Goal: Transaction & Acquisition: Purchase product/service

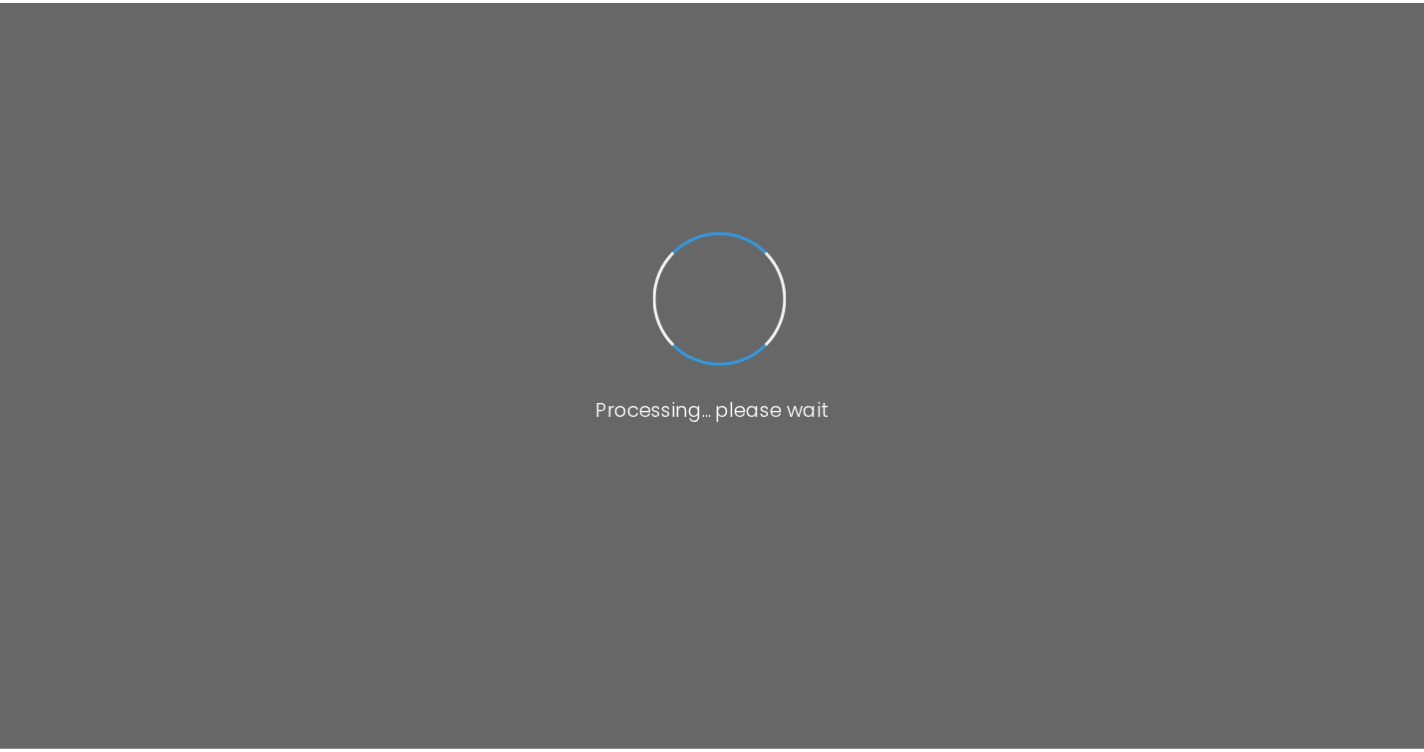
scroll to position [48, 0]
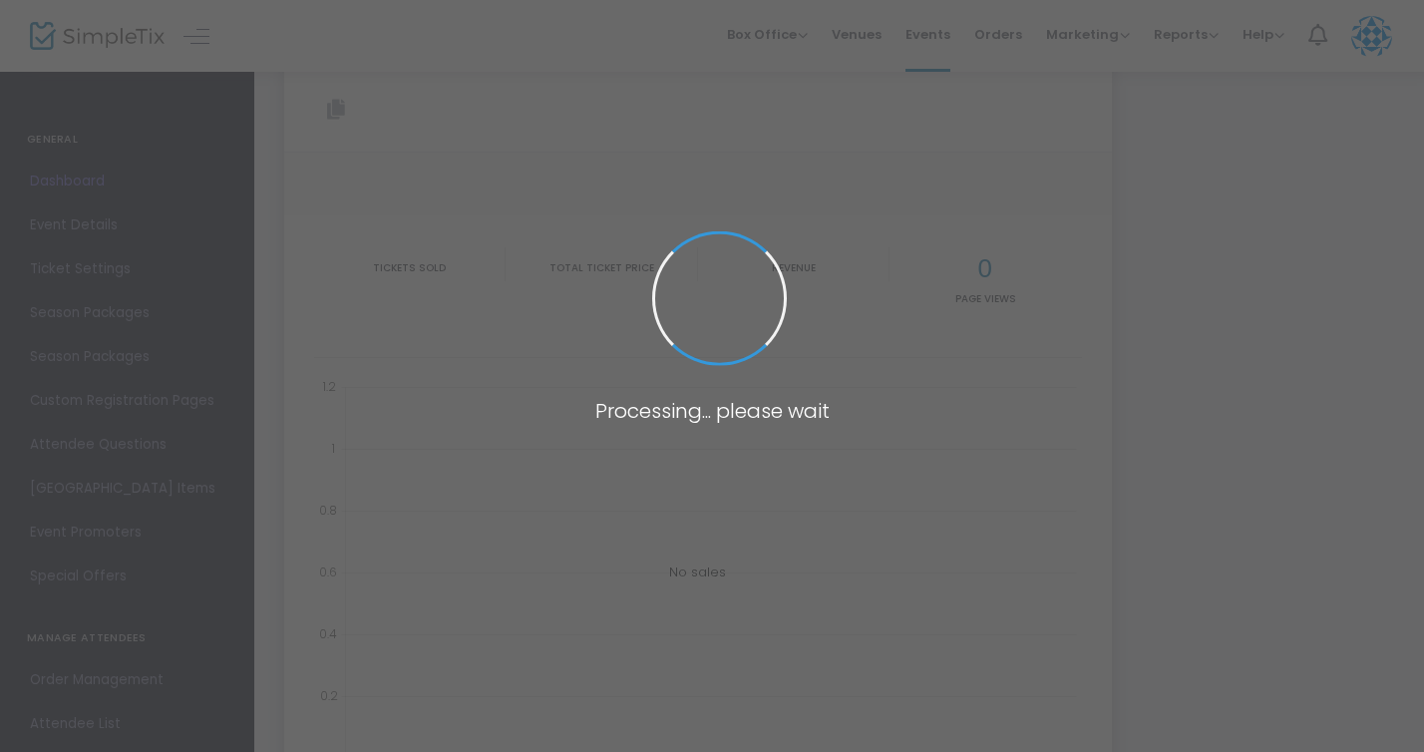
type input "[URL][DOMAIN_NAME]"
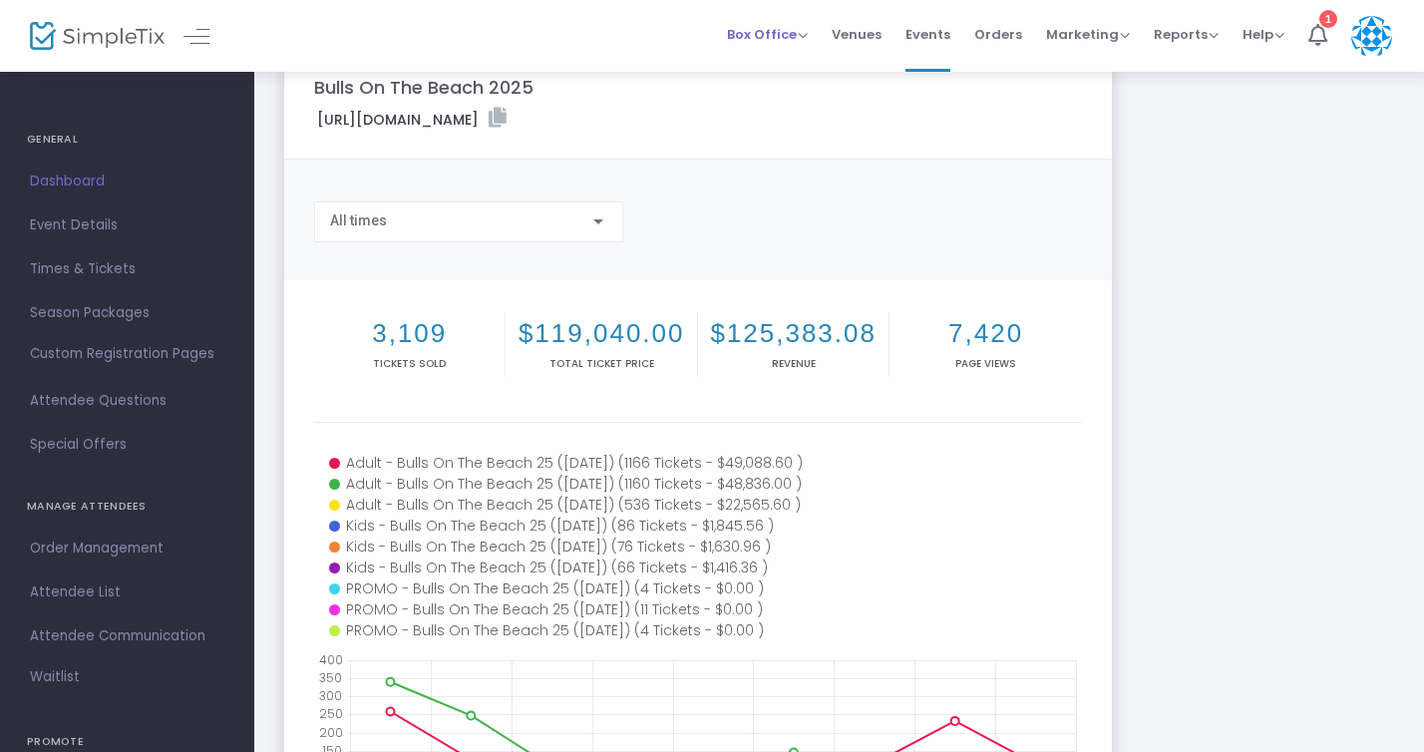
click at [798, 36] on span "Box Office" at bounding box center [767, 34] width 81 height 19
click at [791, 67] on li "Sell Tickets" at bounding box center [798, 67] width 143 height 39
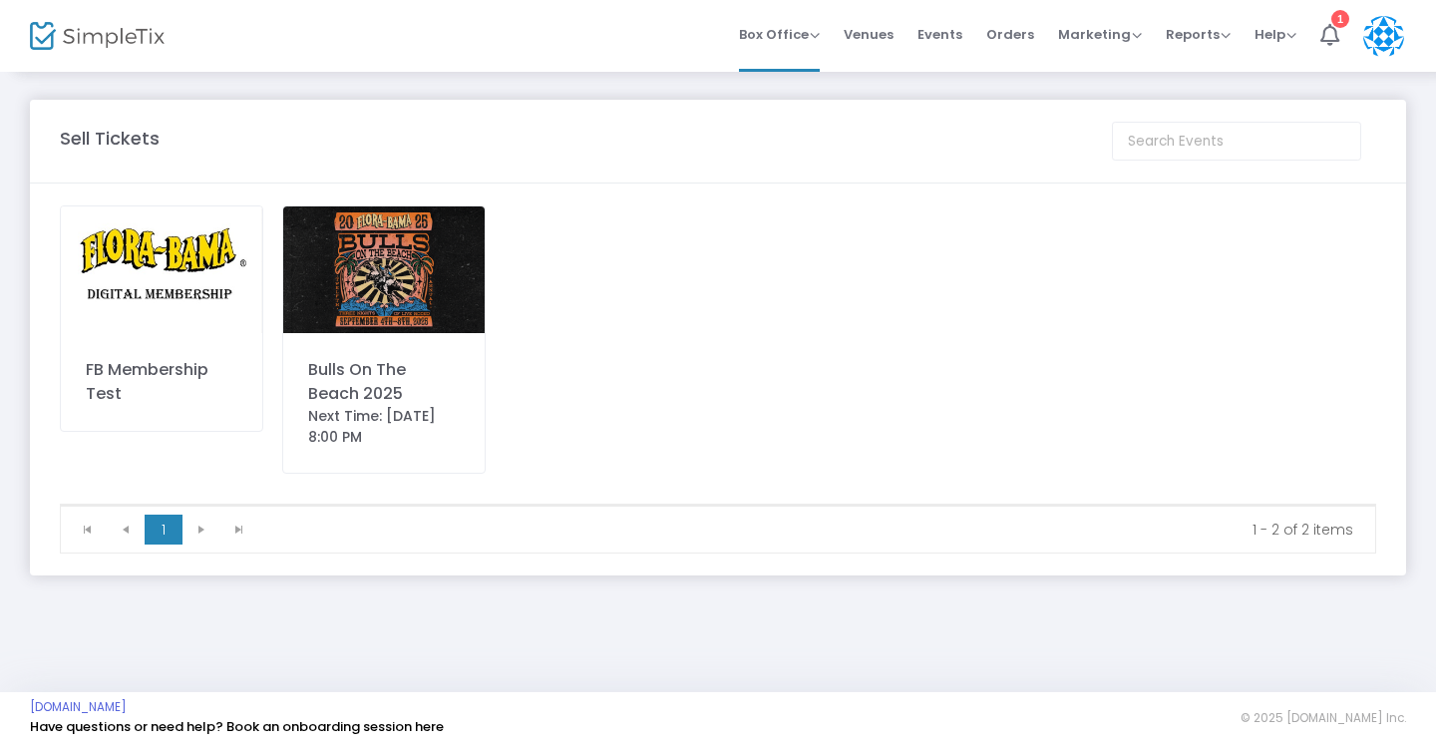
click at [397, 341] on div "Bulls On The Beach 2025 Next Time: [DATE] 8:00 PM" at bounding box center [383, 339] width 203 height 268
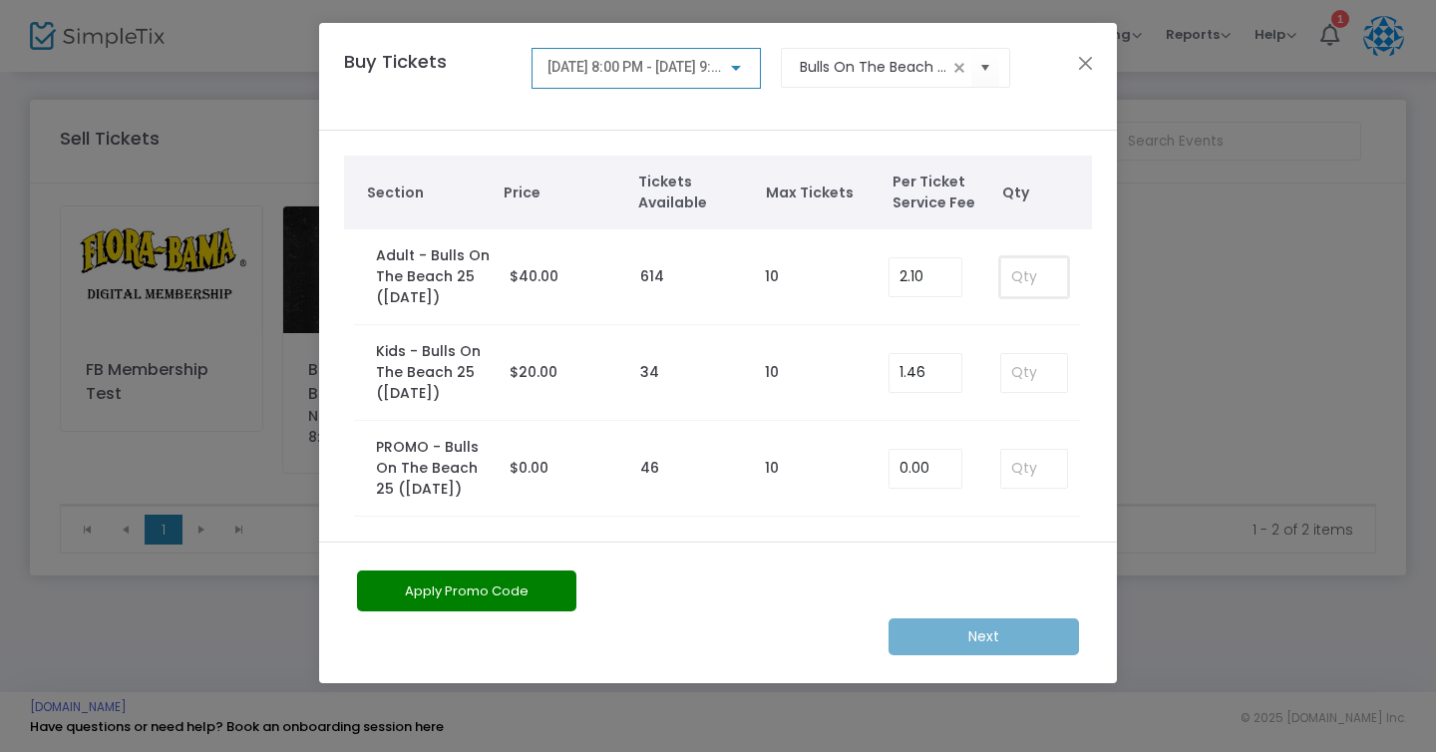
click at [1060, 277] on input at bounding box center [1034, 277] width 66 height 38
type input "2"
click at [1054, 263] on input "2" at bounding box center [1034, 277] width 66 height 38
click at [1033, 476] on input at bounding box center [1034, 469] width 66 height 38
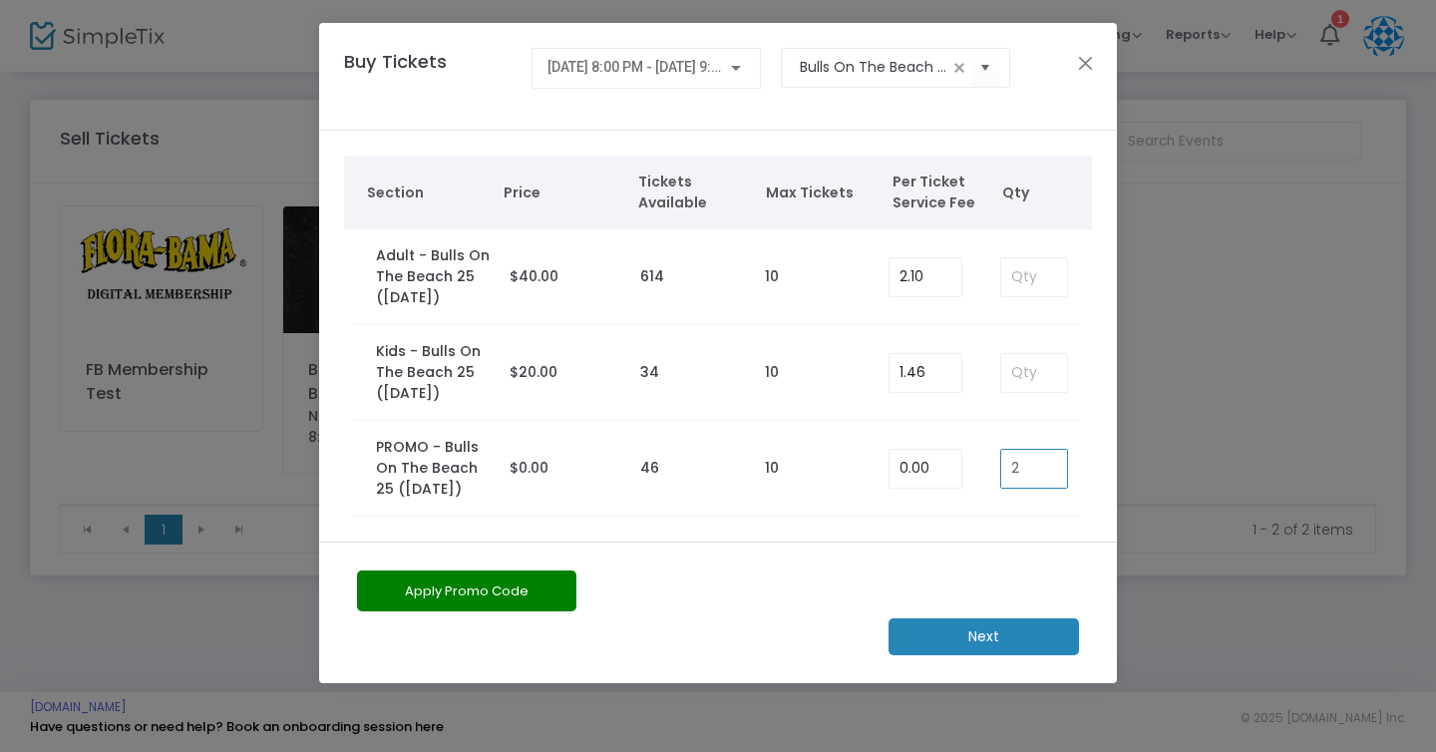
type input "2"
click at [1004, 642] on m-button "Next" at bounding box center [983, 636] width 190 height 37
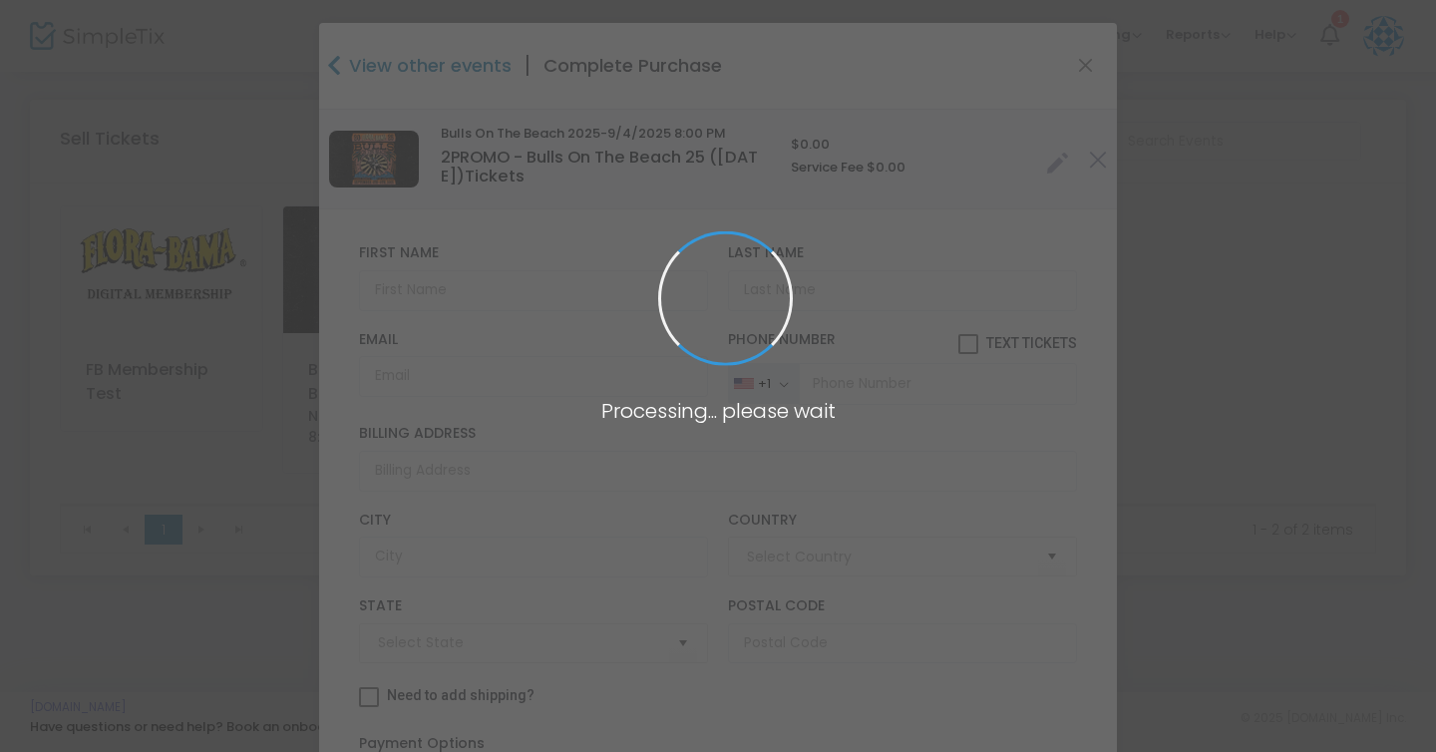
type input "[GEOGRAPHIC_DATA]"
type input "[US_STATE]"
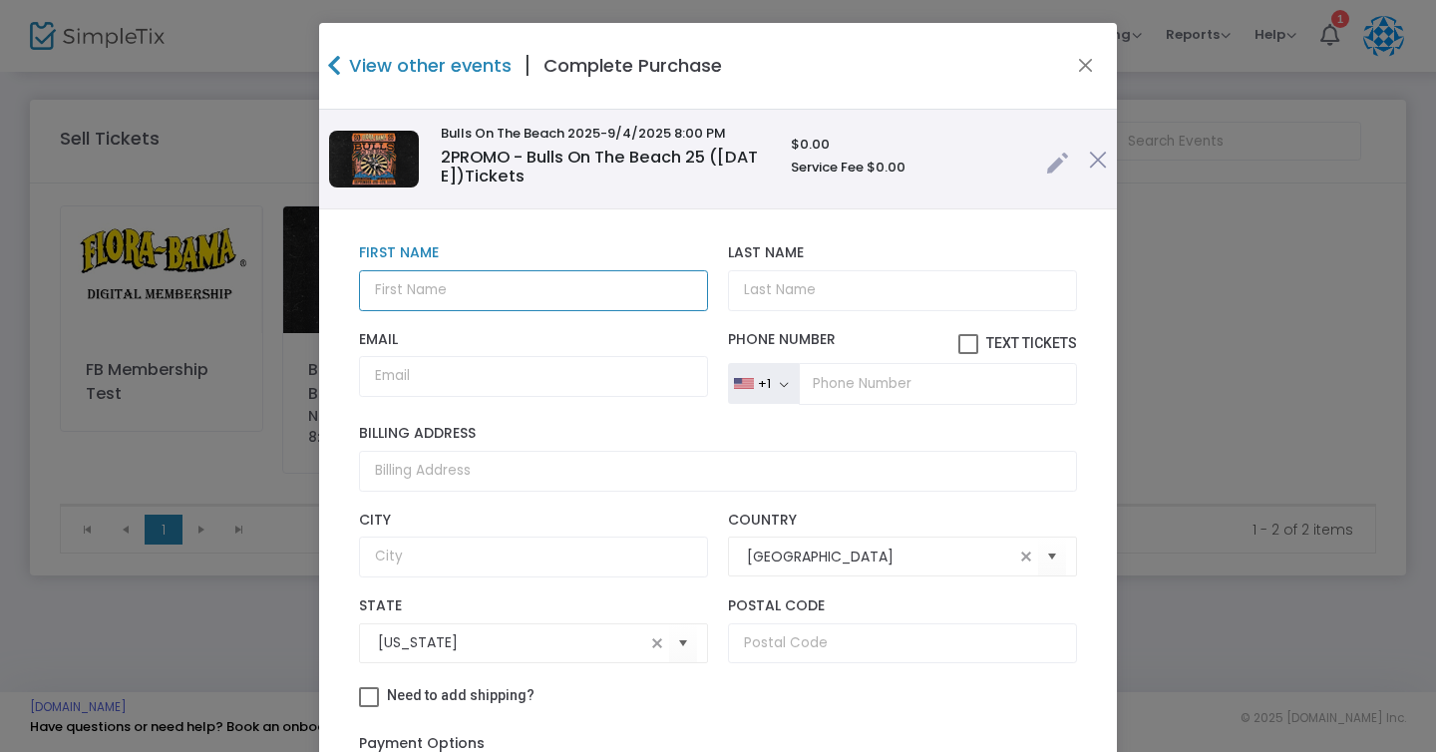
click at [566, 270] on input "text" at bounding box center [533, 290] width 349 height 41
type input "[PERSON_NAME]"
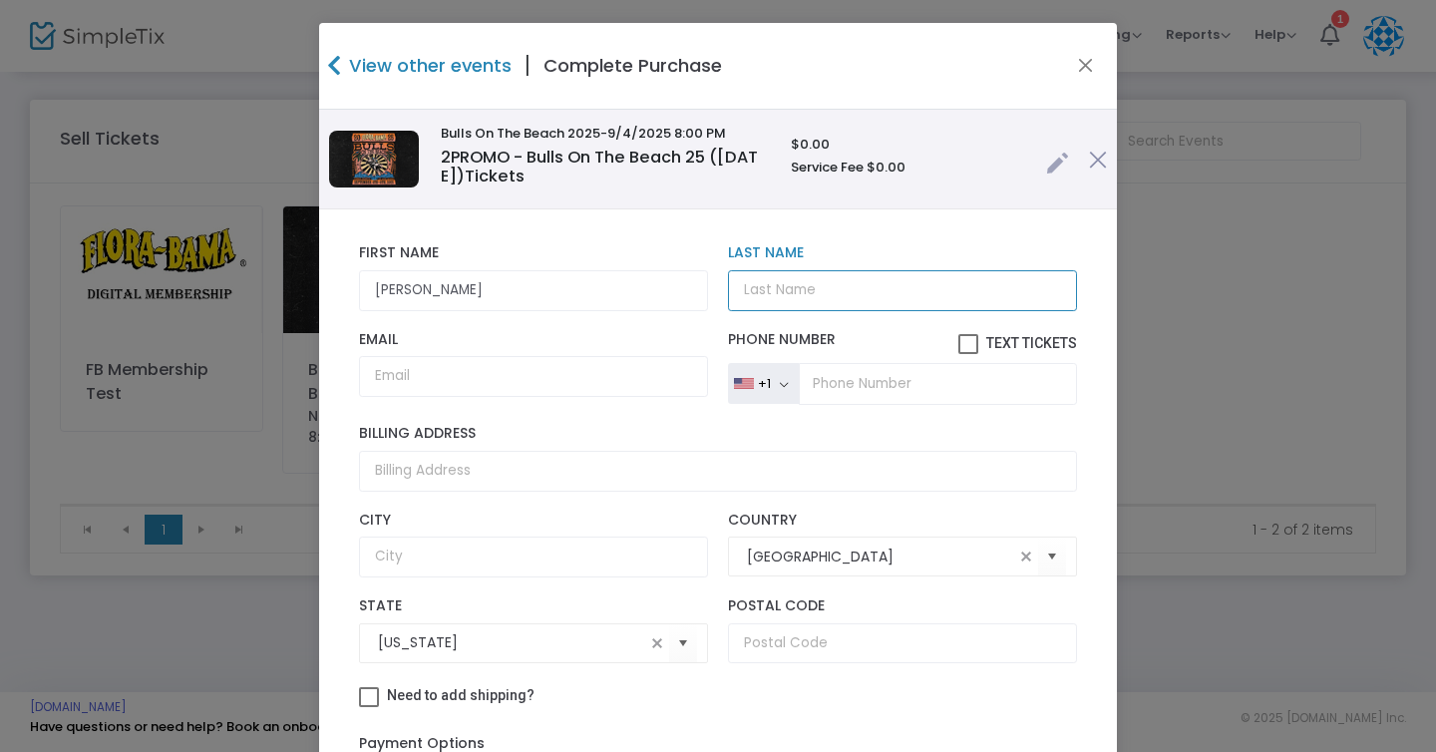
click at [861, 290] on input "Last Name" at bounding box center [902, 290] width 349 height 41
type input "[PERSON_NAME]"
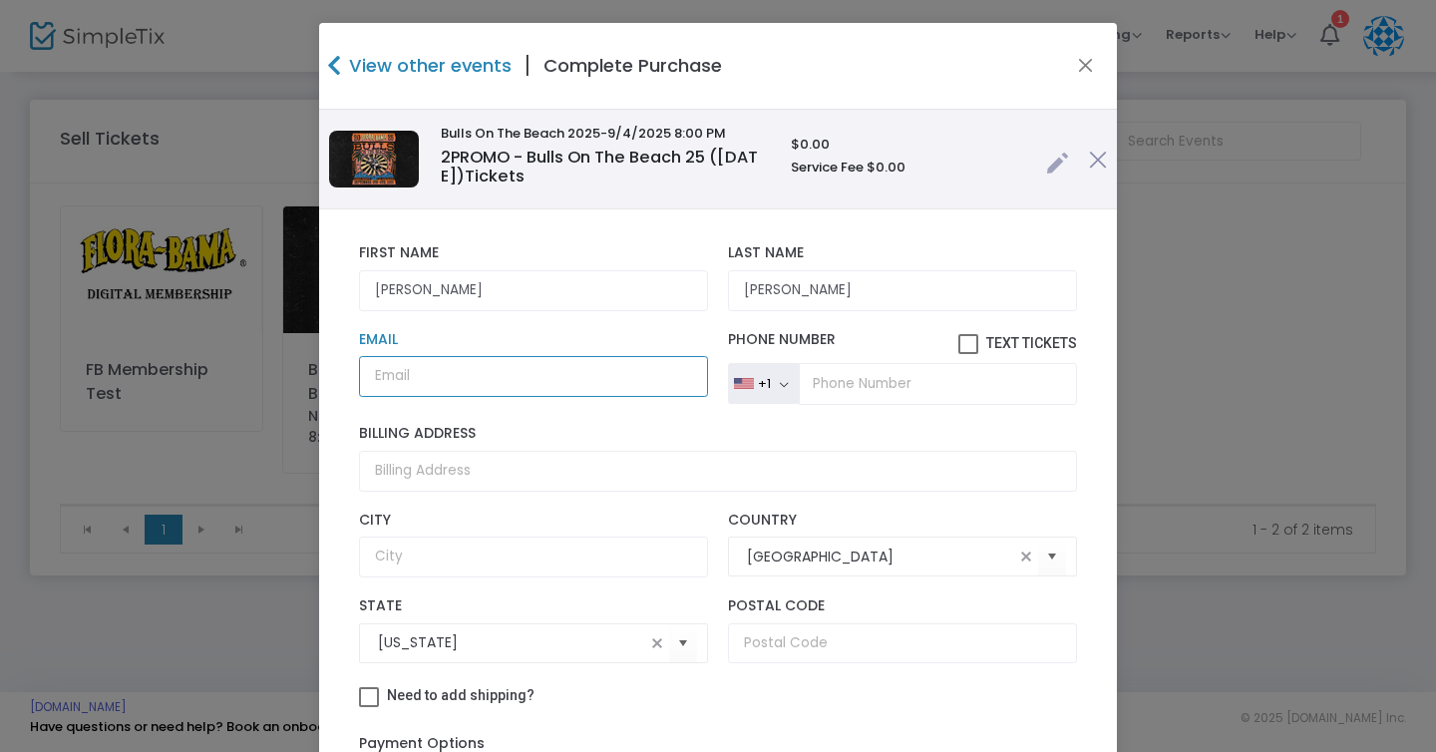
click at [529, 376] on input "Email" at bounding box center [533, 376] width 349 height 41
paste input "[EMAIL_ADDRESS][DOMAIN_NAME]"
type input "[EMAIL_ADDRESS][DOMAIN_NAME]"
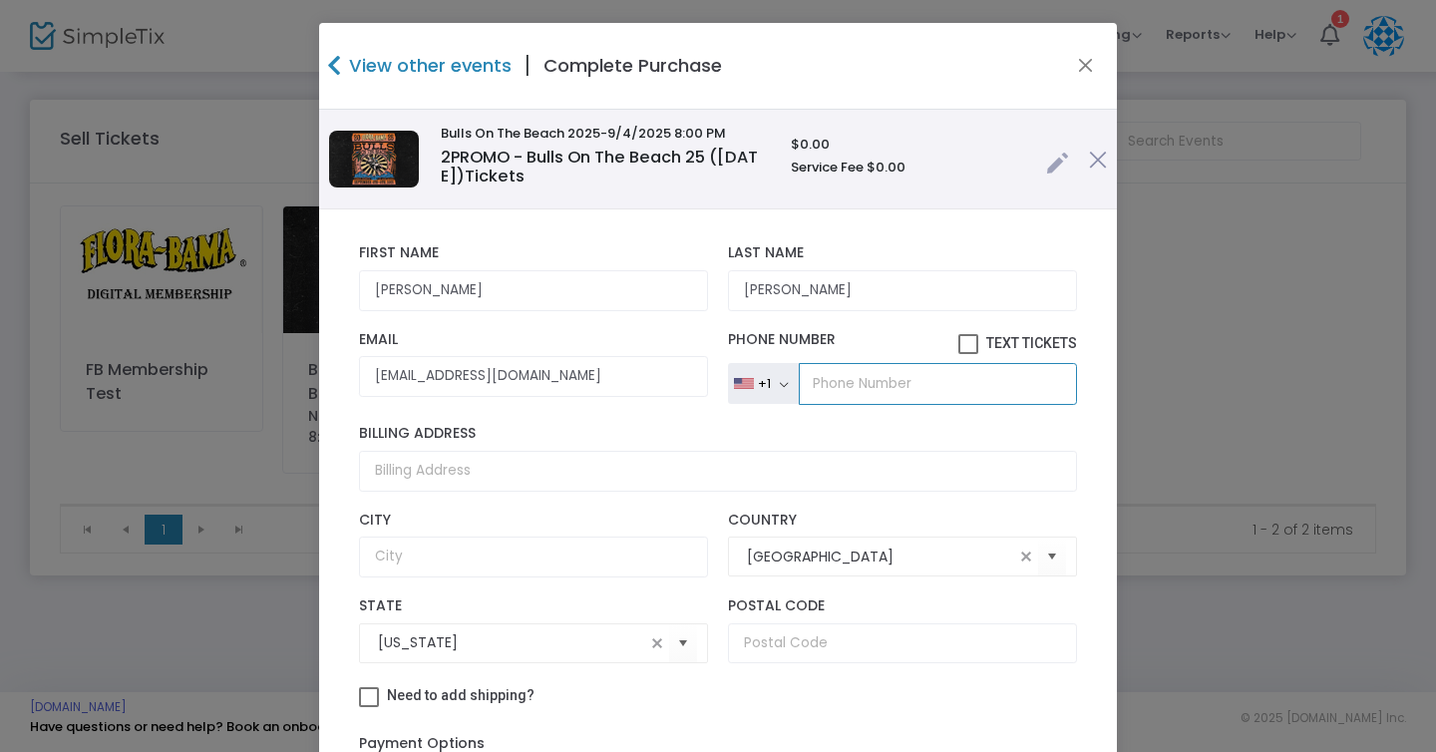
click at [859, 382] on input "tel" at bounding box center [938, 384] width 278 height 42
click at [790, 449] on div "Billing Address" at bounding box center [718, 458] width 738 height 66
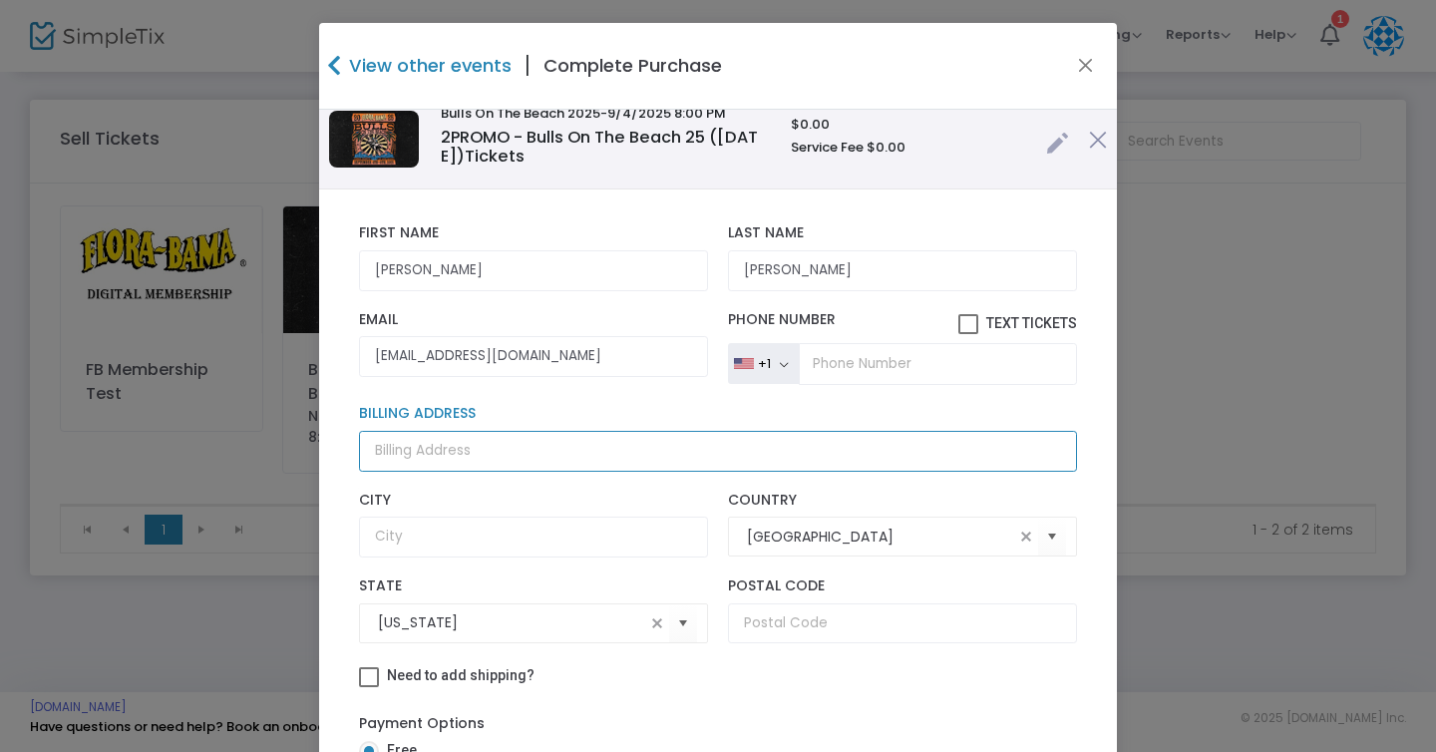
click at [763, 445] on input "Billing Address" at bounding box center [718, 451] width 718 height 41
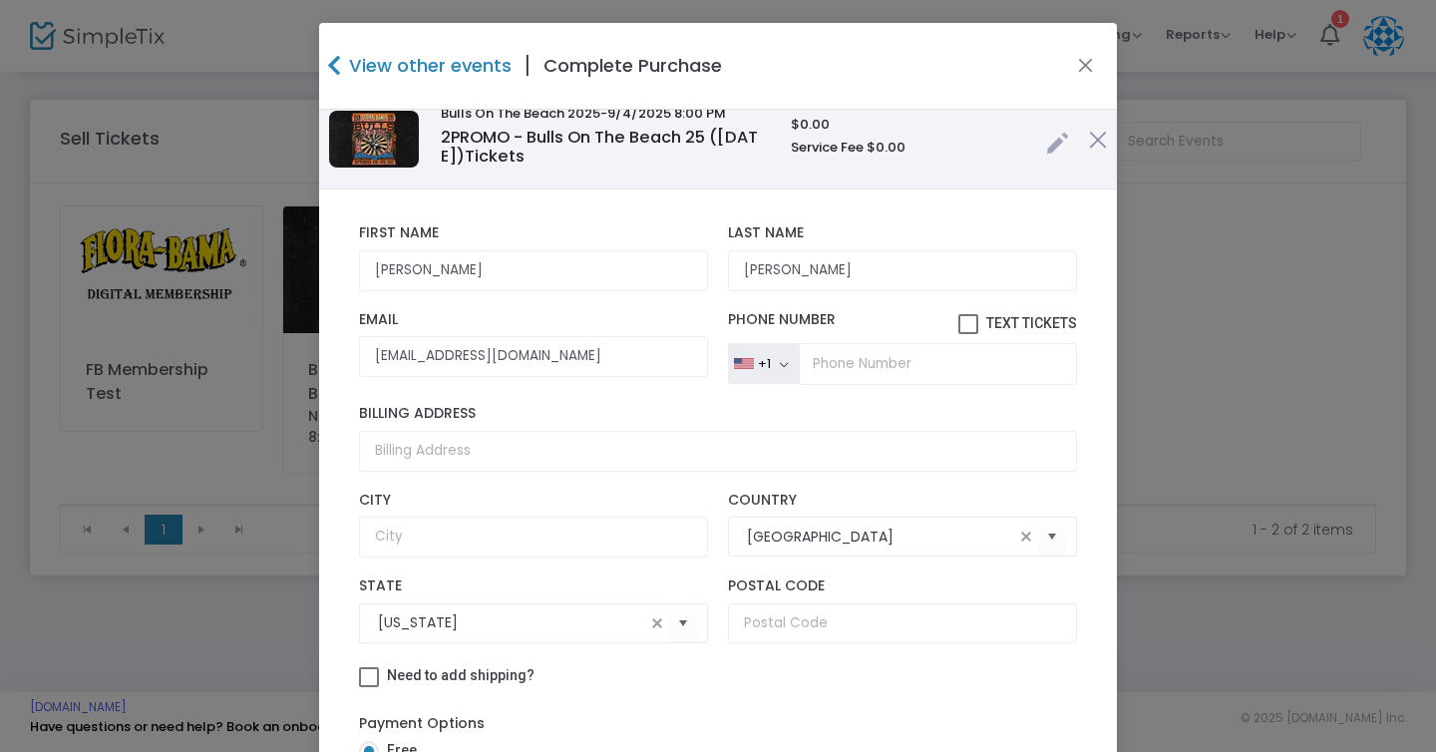
click at [698, 681] on div "Need to add shipping?" at bounding box center [718, 678] width 738 height 30
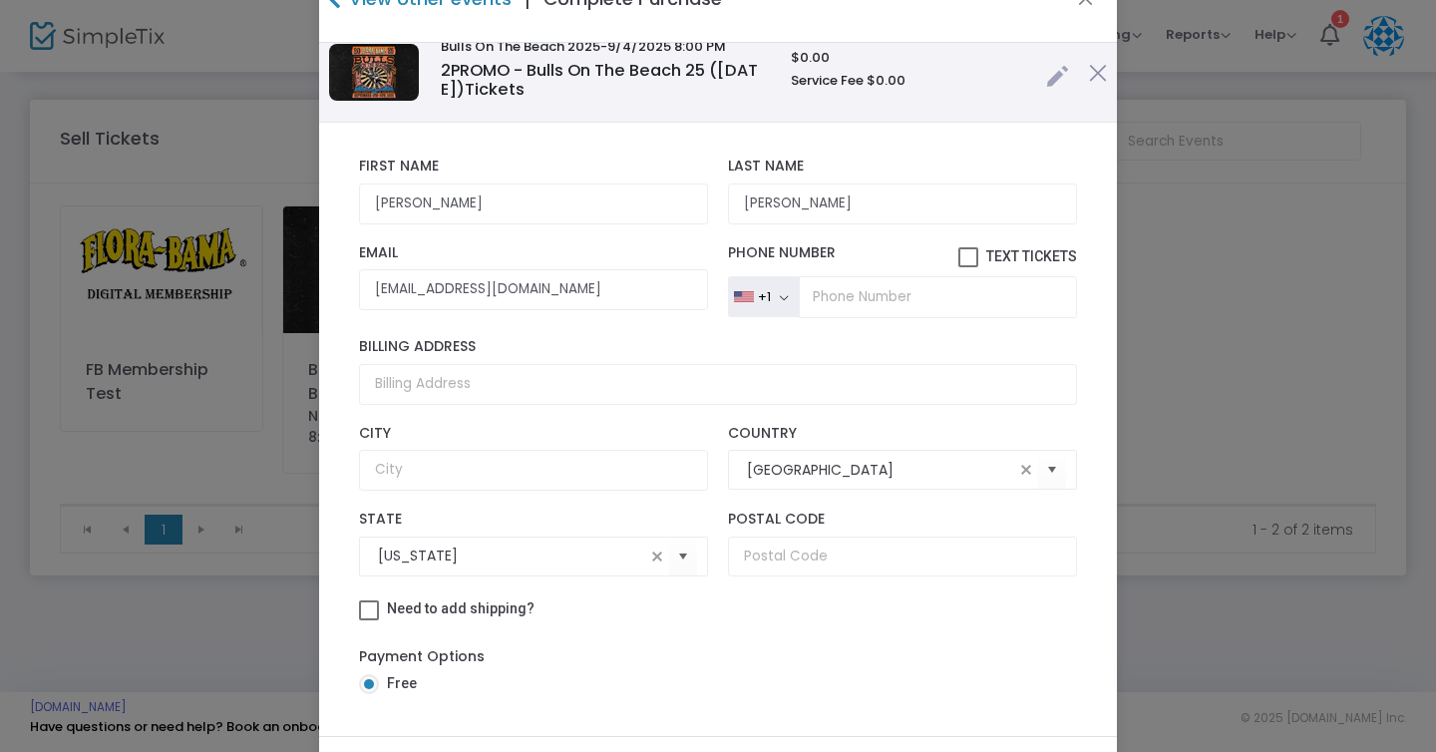
scroll to position [171, 0]
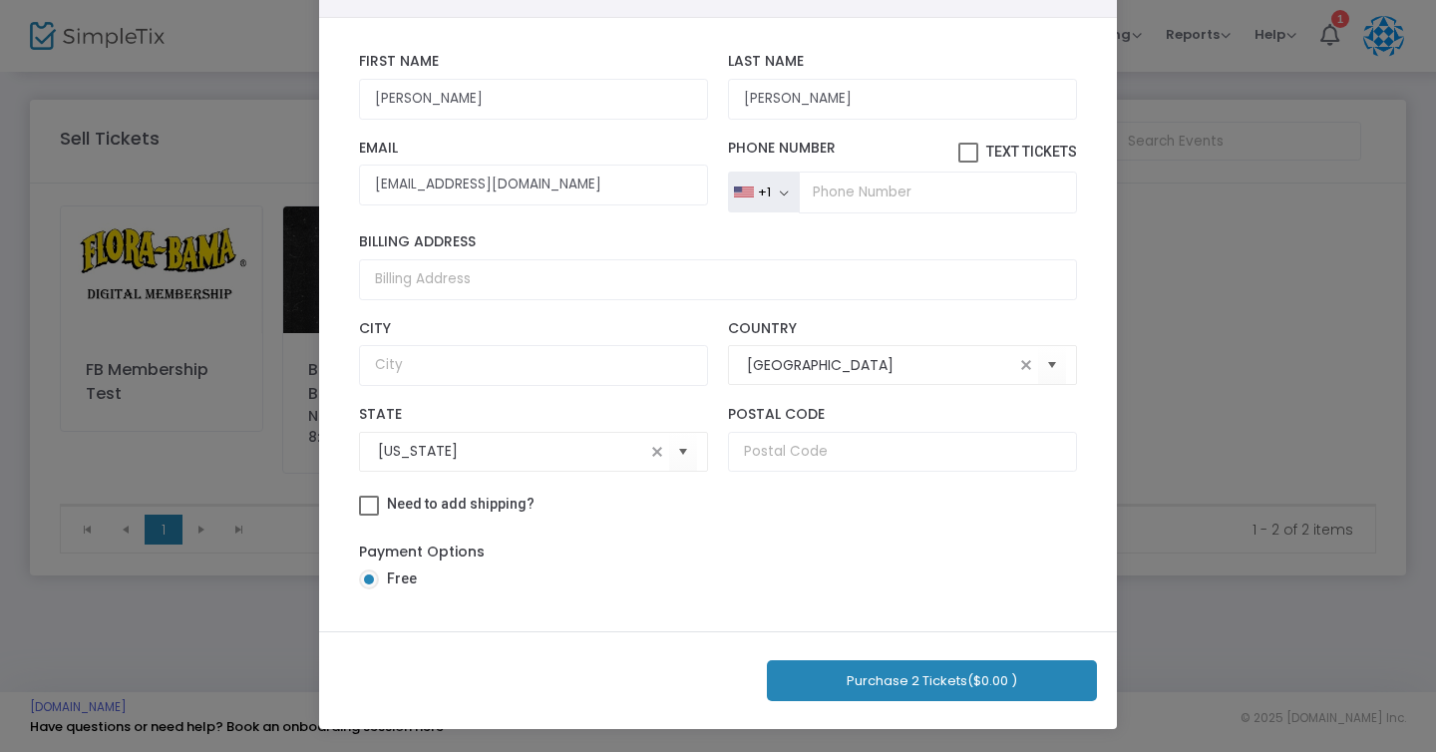
click at [898, 688] on button "Purchase 2 Tickets ($0.00 )" at bounding box center [932, 680] width 330 height 41
